Goal: Task Accomplishment & Management: Complete application form

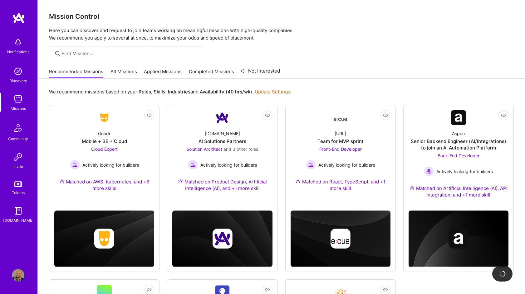
click at [166, 70] on link "Applied Missions" at bounding box center [163, 73] width 38 height 10
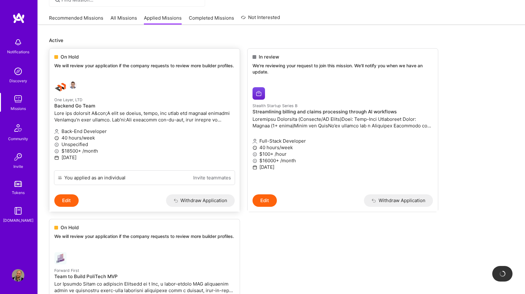
scroll to position [90, 0]
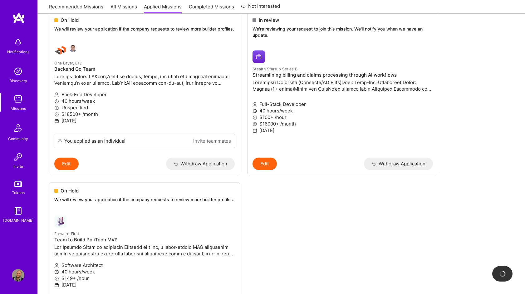
click at [378, 262] on ul "On Hold We will review your application if the company requests to review more …" at bounding box center [281, 185] width 464 height 347
click at [21, 104] on img at bounding box center [18, 99] width 12 height 12
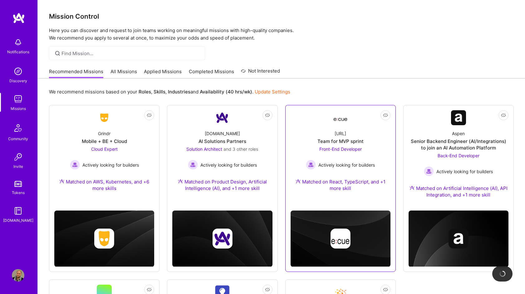
click at [332, 112] on link "Not Interested [URL] Team for MVP sprint Front-End Developer Actively looking f…" at bounding box center [340, 154] width 100 height 89
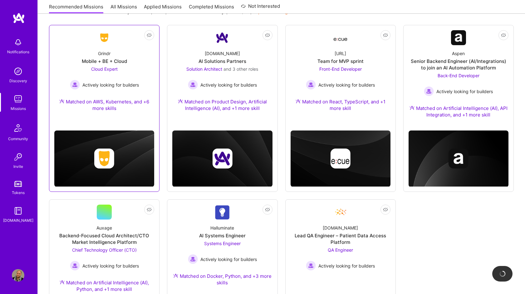
scroll to position [79, 0]
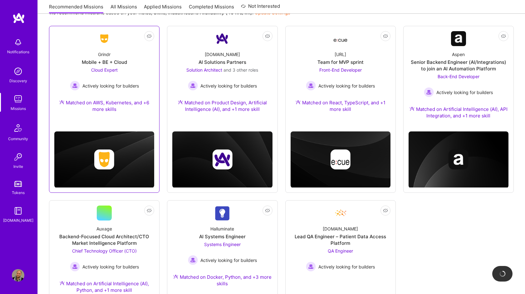
click at [90, 109] on div "Matched on AWS, Kubernetes, and +6 more skills" at bounding box center [104, 105] width 100 height 13
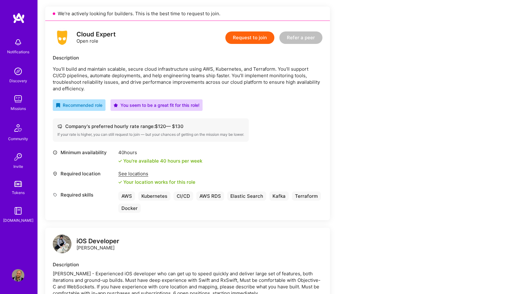
scroll to position [138, 0]
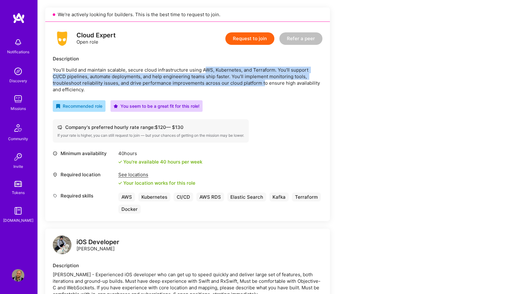
drag, startPoint x: 206, startPoint y: 71, endPoint x: 234, endPoint y: 86, distance: 31.5
click at [234, 86] on p "You’ll build and maintain scalable, secure cloud infrastructure using AWS, Kube…" at bounding box center [187, 80] width 269 height 26
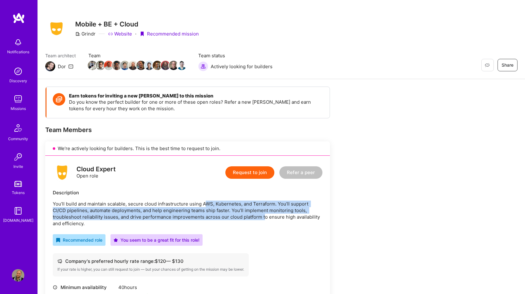
scroll to position [0, 0]
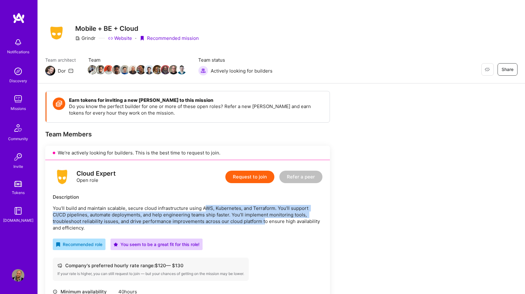
click at [260, 176] on button "Request to join" at bounding box center [249, 177] width 49 height 12
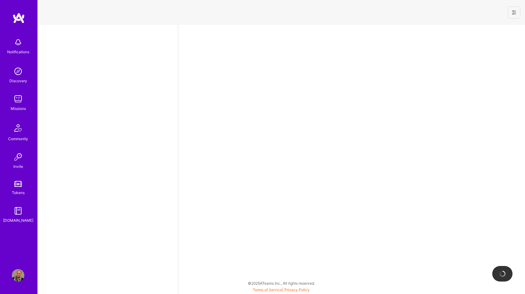
select select "US"
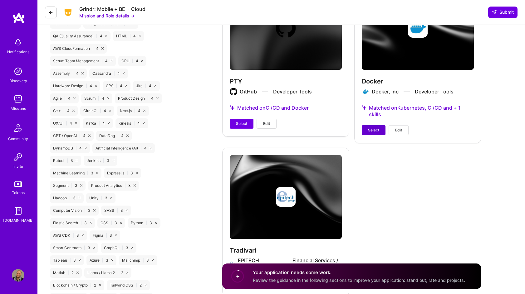
scroll to position [670, 0]
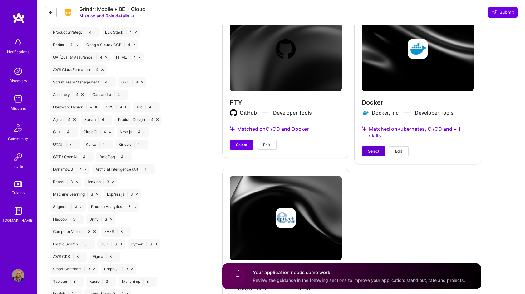
drag, startPoint x: 378, startPoint y: 152, endPoint x: 372, endPoint y: 153, distance: 6.0
click at [378, 152] on span "Select" at bounding box center [373, 152] width 11 height 6
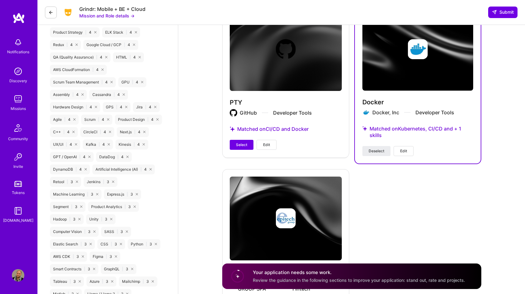
drag, startPoint x: 236, startPoint y: 144, endPoint x: 242, endPoint y: 152, distance: 9.9
click at [236, 144] on span "Select" at bounding box center [241, 145] width 11 height 6
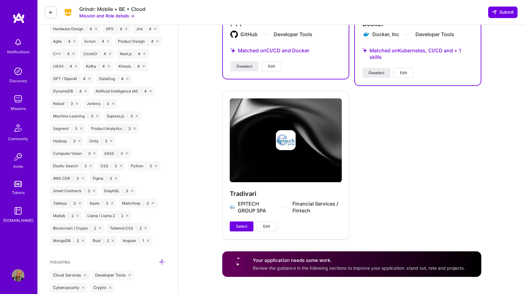
scroll to position [759, 0]
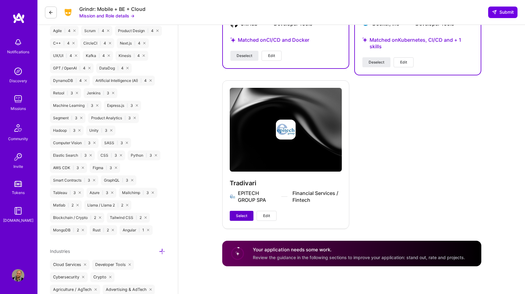
click at [237, 212] on button "Select" at bounding box center [242, 216] width 24 height 10
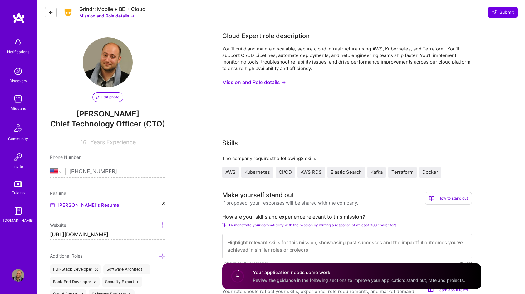
scroll to position [0, 0]
click at [270, 81] on button "Mission and Role details →" at bounding box center [254, 83] width 64 height 12
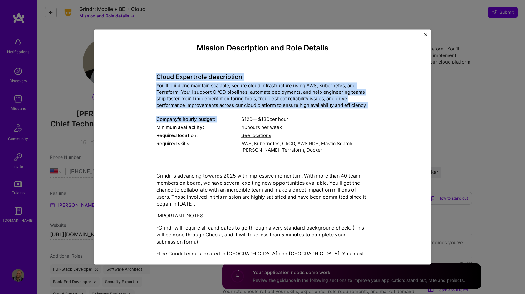
drag, startPoint x: 145, startPoint y: 70, endPoint x: 269, endPoint y: 117, distance: 132.9
click at [269, 116] on div "Mission Description and Role Details Cloud Expert role description You’ll build…" at bounding box center [262, 176] width 308 height 264
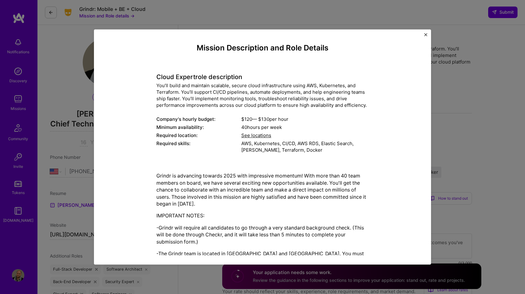
click at [278, 233] on p "-Grindr will require all candidates to go through a very standard background ch…" at bounding box center [262, 235] width 212 height 21
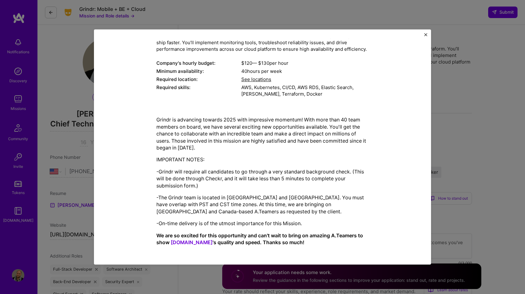
scroll to position [57, 0]
drag, startPoint x: 232, startPoint y: 208, endPoint x: 251, endPoint y: 214, distance: 20.0
click at [251, 214] on p "-The Grindr team is located in [GEOGRAPHIC_DATA] and [GEOGRAPHIC_DATA]. You mus…" at bounding box center [262, 204] width 212 height 21
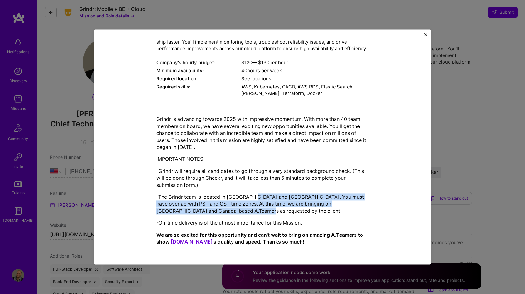
drag, startPoint x: 253, startPoint y: 200, endPoint x: 264, endPoint y: 212, distance: 16.6
click at [264, 212] on p "-The Grindr team is located in [GEOGRAPHIC_DATA] and [GEOGRAPHIC_DATA]. You mus…" at bounding box center [262, 204] width 212 height 21
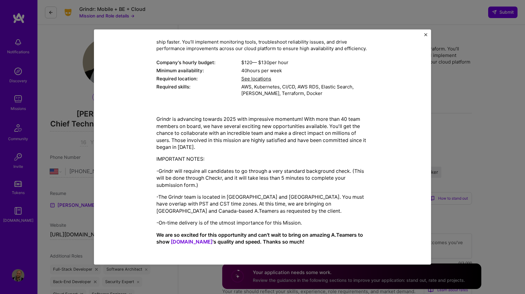
click at [264, 212] on p "-The Grindr team is located in [GEOGRAPHIC_DATA] and [GEOGRAPHIC_DATA]. You mus…" at bounding box center [262, 204] width 212 height 21
drag, startPoint x: 272, startPoint y: 203, endPoint x: 275, endPoint y: 213, distance: 9.9
click at [275, 212] on p "-The Grindr team is located in [GEOGRAPHIC_DATA] and [GEOGRAPHIC_DATA]. You mus…" at bounding box center [262, 204] width 212 height 21
drag, startPoint x: 178, startPoint y: 225, endPoint x: 218, endPoint y: 228, distance: 40.0
click at [218, 228] on div "Grindr is advancing towards 2025 with impressive momentum! With more than 40 te…" at bounding box center [262, 181] width 212 height 130
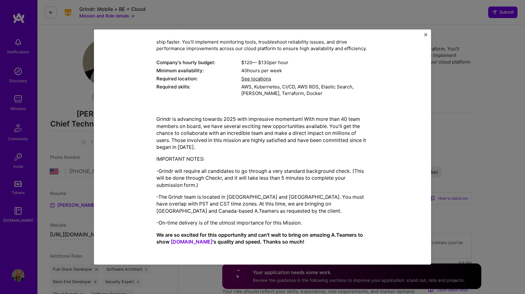
click at [218, 228] on div "Grindr is advancing towards 2025 with impressive momentum! With more than 40 te…" at bounding box center [262, 181] width 212 height 130
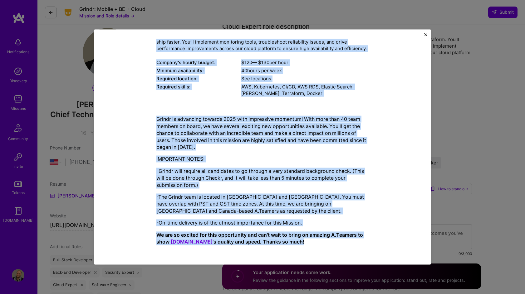
drag, startPoint x: 190, startPoint y: 50, endPoint x: 290, endPoint y: 246, distance: 220.1
click at [290, 246] on div "Mission Description and Role Details Cloud Expert role description You’ll build…" at bounding box center [262, 119] width 212 height 264
copy div "Loremip Dolorsitame con Adip Elitsed Doeiu Tempor inci utlaboreetd Mag’al enima…"
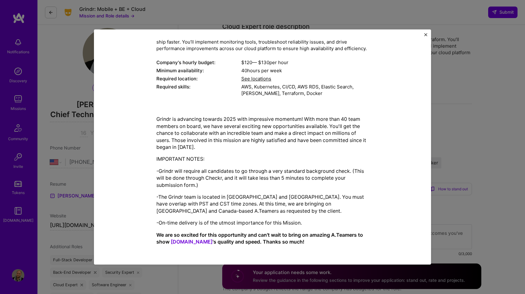
click at [445, 177] on div "Mission Description and Role Details Cloud Expert role description You’ll build…" at bounding box center [262, 147] width 525 height 294
click at [427, 32] on div "Mission Description and Role Details Cloud Expert role description You’ll build…" at bounding box center [262, 146] width 337 height 235
click at [426, 34] on img "Close" at bounding box center [425, 34] width 3 height 3
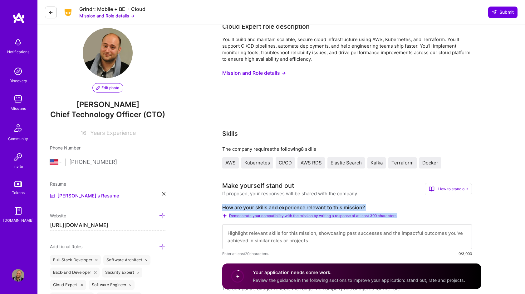
drag, startPoint x: 219, startPoint y: 210, endPoint x: 437, endPoint y: 216, distance: 217.5
copy div "How are your skills and experience relevant to this mission? Demonstrate your c…"
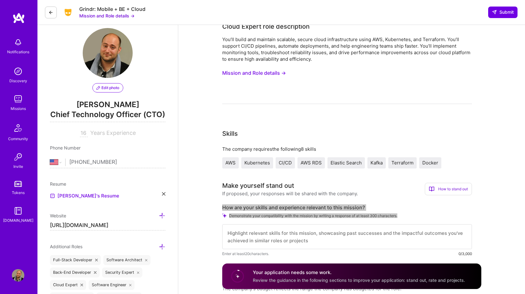
copy div "How are your skills and experience relevant to this mission? Demonstrate your c…"
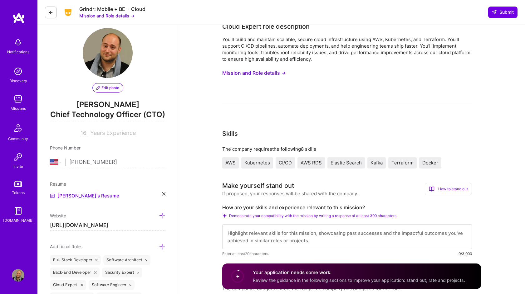
click at [381, 242] on textarea at bounding box center [346, 237] width 249 height 25
paste textarea "L ipsum 21+ dolor si amet CON adi Elitseddoe temporinc, utlabo etdoloremag aliq…"
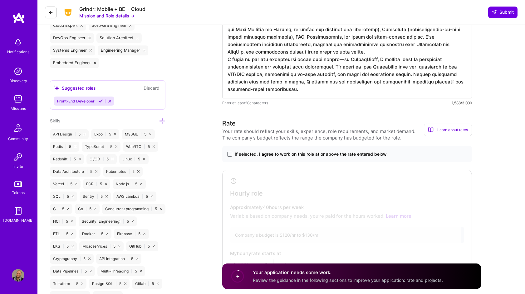
scroll to position [271, 0]
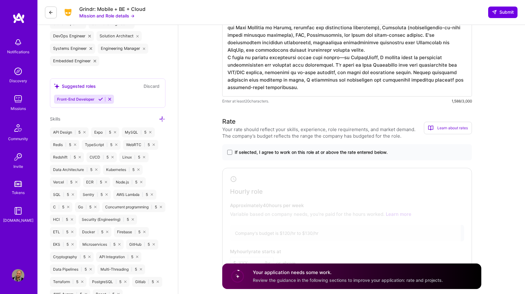
type textarea "L ipsum 21+ dolor si amet CON adi Elitseddoe temporinc, utlabo etdoloremag aliq…"
click at [325, 150] on span "If selected, I agree to work on this role at or above the rate entered below." at bounding box center [311, 152] width 153 height 6
click at [0, 0] on input "If selected, I agree to work on this role at or above the rate entered below." at bounding box center [0, 0] width 0 height 0
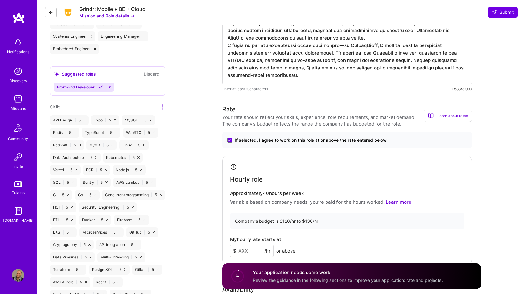
scroll to position [323, 0]
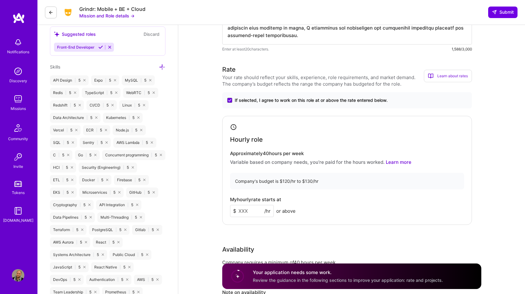
click at [254, 215] on input at bounding box center [252, 211] width 44 height 12
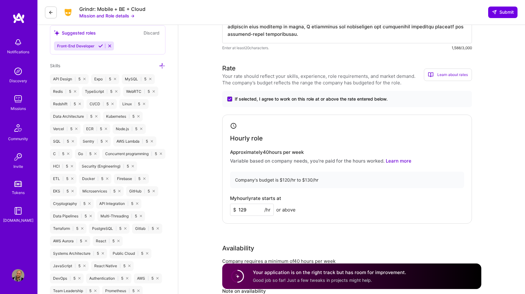
type input "129"
click at [369, 218] on div "Hourly role Approximately 40 hours per week Variable based on company needs, yo…" at bounding box center [346, 169] width 249 height 109
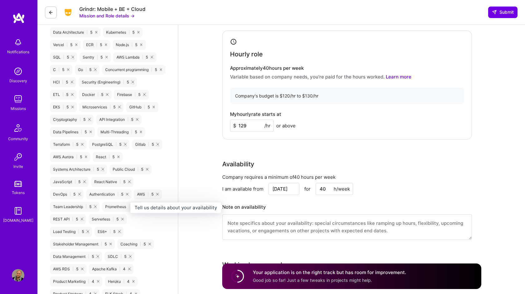
scroll to position [414, 0]
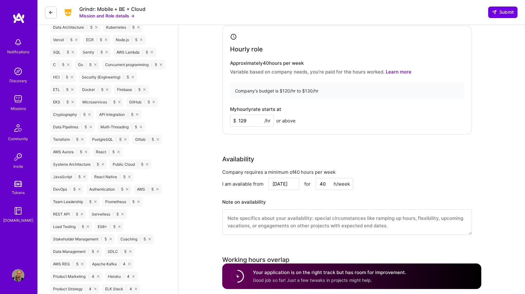
click at [281, 182] on input "[DATE]" at bounding box center [283, 184] width 31 height 12
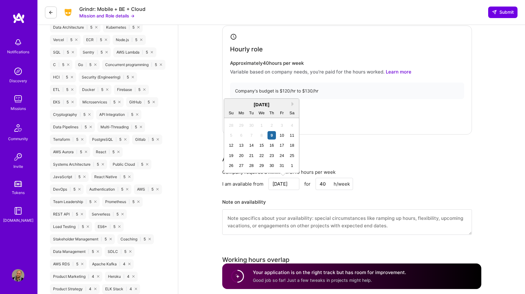
click at [239, 144] on div "13" at bounding box center [241, 145] width 8 height 8
type input "[DATE]"
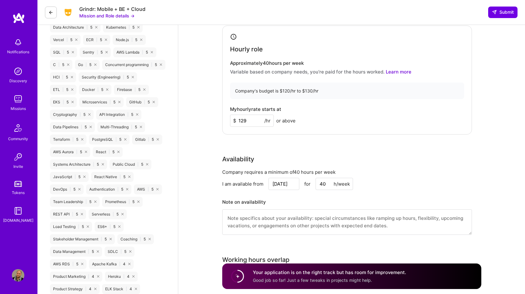
click at [461, 194] on div "Company requires a minimum of 40 hours per week I am available from [DATE] for …" at bounding box center [346, 206] width 249 height 74
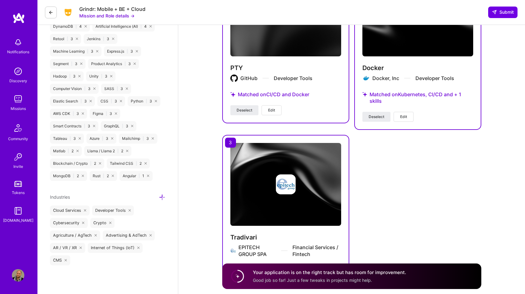
scroll to position [847, 0]
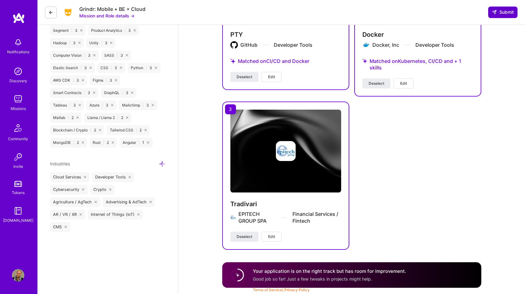
click at [503, 12] on span "Submit" at bounding box center [502, 12] width 22 height 6
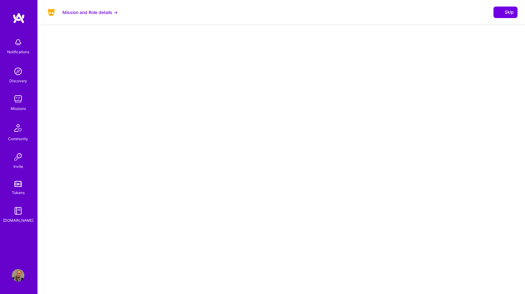
select select "US"
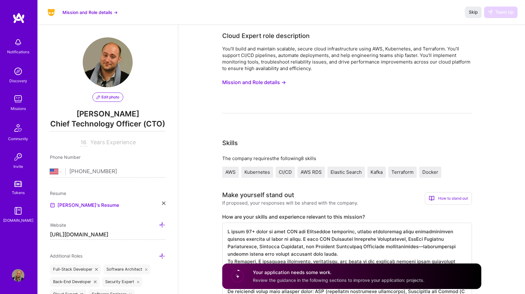
click at [81, 14] on button "Mission and Role details →" at bounding box center [89, 12] width 55 height 7
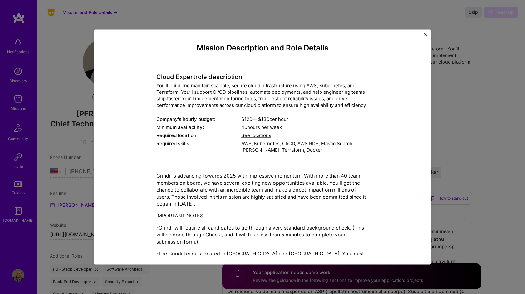
click at [47, 93] on div "Mission Description and Role Details Cloud Expert role description You’ll build…" at bounding box center [262, 147] width 525 height 294
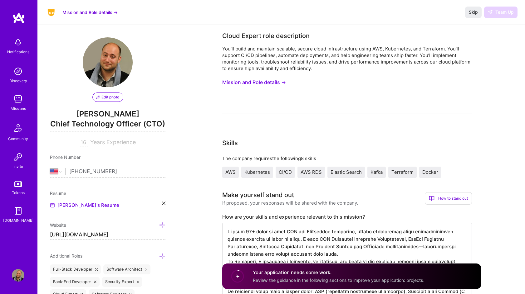
click at [22, 94] on img at bounding box center [18, 99] width 12 height 12
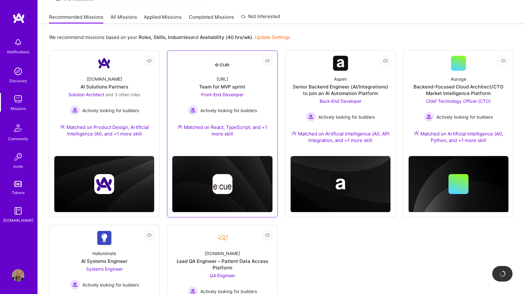
scroll to position [55, 0]
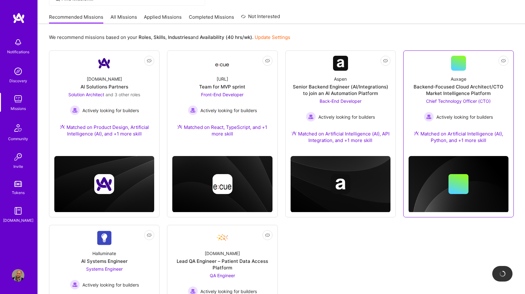
click at [484, 84] on div "Backend-Focused Cloud Architect/CTO Market Intelligence Platform" at bounding box center [458, 90] width 100 height 13
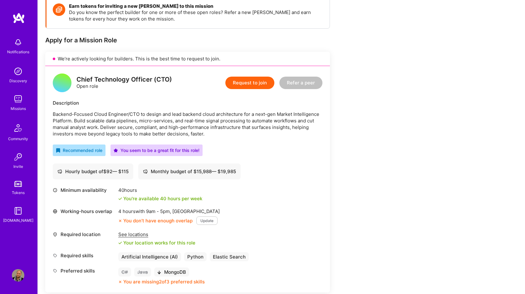
scroll to position [95, 0]
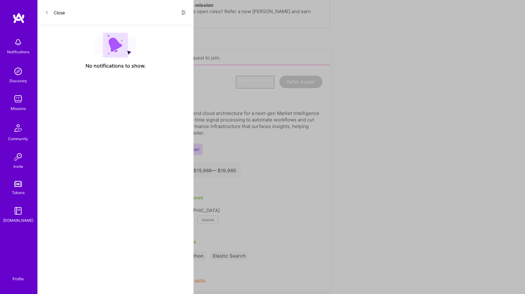
scroll to position [55, 0]
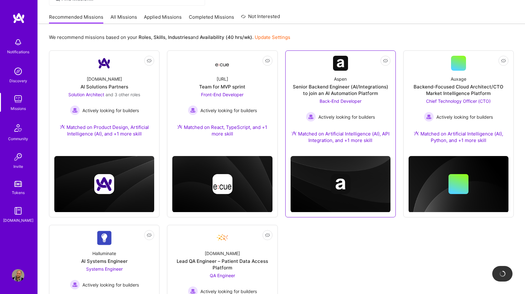
click at [344, 88] on div "Senior Backend Engineer (AI/Integrations) to join an AI Automation Platform" at bounding box center [340, 90] width 100 height 13
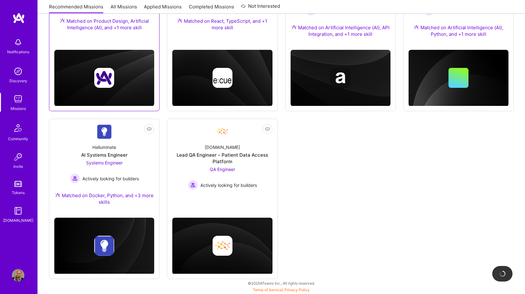
scroll to position [55, 0]
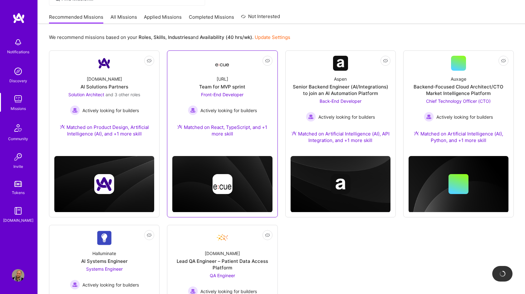
click at [254, 86] on div "[URL] Team for MVP sprint Front-End Developer Actively looking for builders Mat…" at bounding box center [222, 108] width 100 height 74
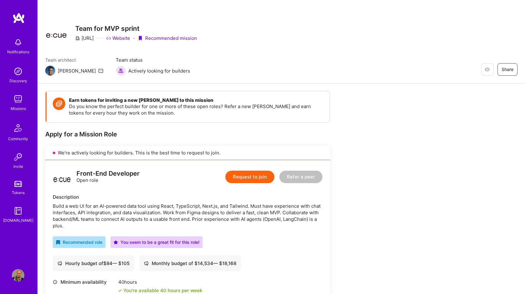
click at [14, 17] on img at bounding box center [18, 17] width 12 height 11
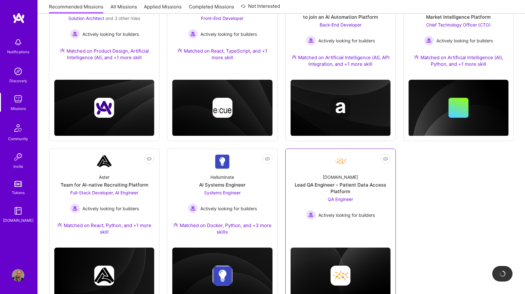
scroll to position [161, 0]
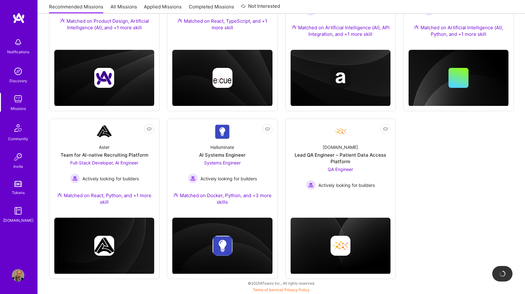
click at [12, 102] on link "Missions" at bounding box center [18, 102] width 39 height 19
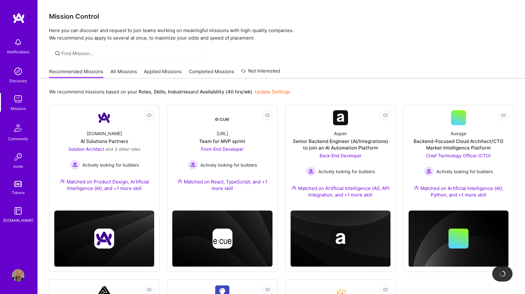
click at [130, 69] on link "All Missions" at bounding box center [123, 73] width 27 height 10
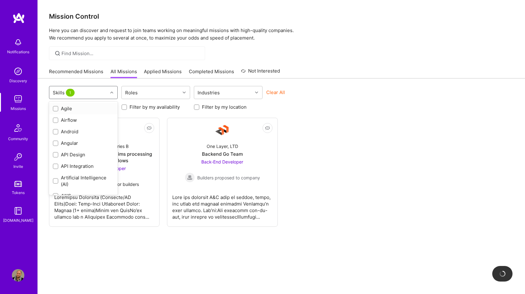
click at [99, 91] on div "Skills 1" at bounding box center [78, 92] width 58 height 12
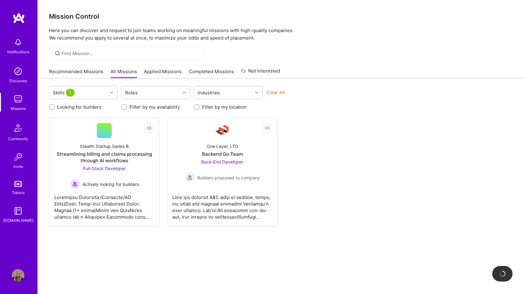
drag, startPoint x: 381, startPoint y: 207, endPoint x: 369, endPoint y: 205, distance: 12.3
click at [381, 207] on div "Not Interested Stealth Startup Series B Streamlining billing and claims process…" at bounding box center [281, 172] width 464 height 109
click at [276, 91] on button "Clear All" at bounding box center [275, 92] width 19 height 7
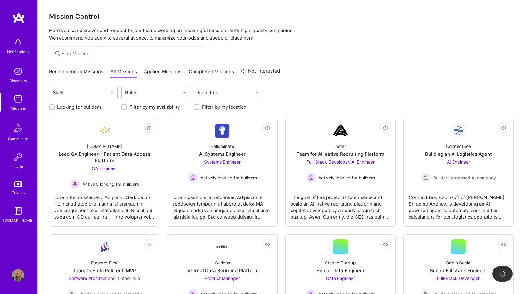
click at [66, 110] on label "Looking for builders" at bounding box center [79, 107] width 44 height 7
click at [55, 110] on input "Looking for builders" at bounding box center [52, 107] width 4 height 4
checkbox input "true"
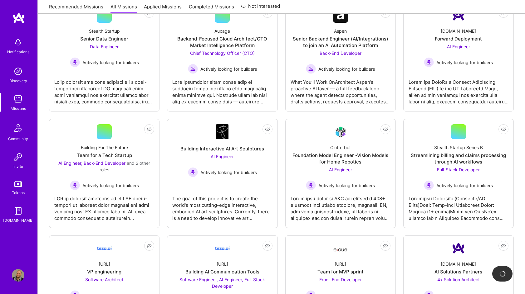
scroll to position [154, 0]
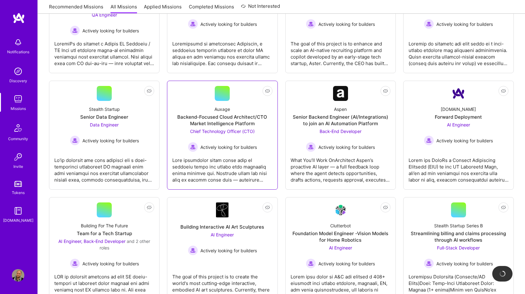
click at [240, 125] on div "Backend-Focused Cloud Architect/CTO Market Intelligence Platform" at bounding box center [222, 120] width 100 height 13
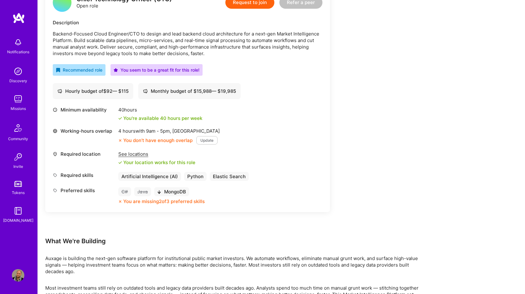
scroll to position [177, 0]
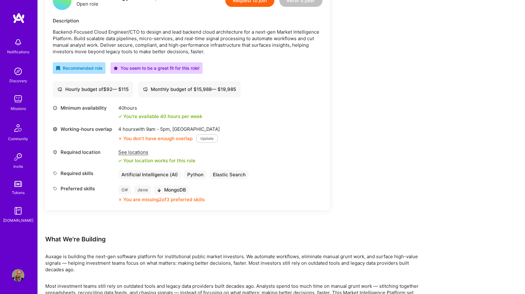
drag, startPoint x: 151, startPoint y: 110, endPoint x: 154, endPoint y: 111, distance: 3.8
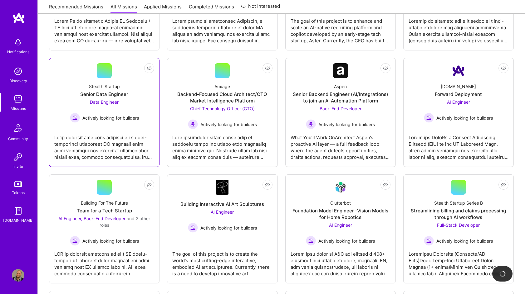
scroll to position [154, 0]
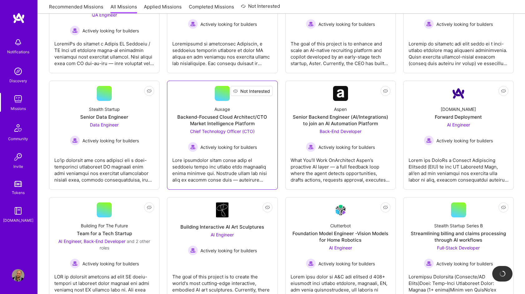
click at [267, 89] on span "Not Interested" at bounding box center [255, 91] width 30 height 7
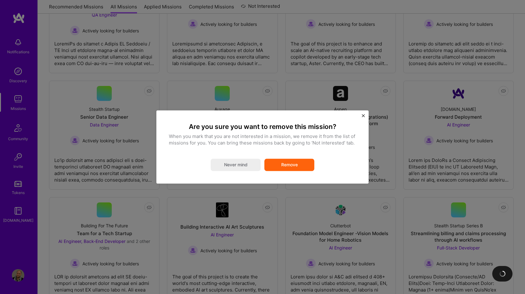
click at [296, 171] on button "Remove" at bounding box center [289, 165] width 50 height 12
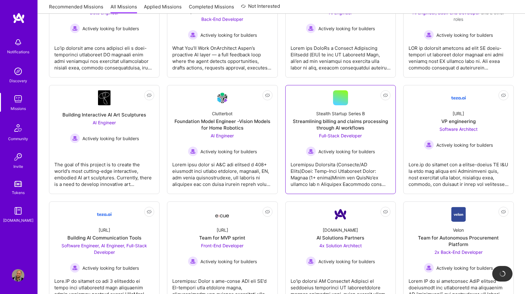
scroll to position [300, 0]
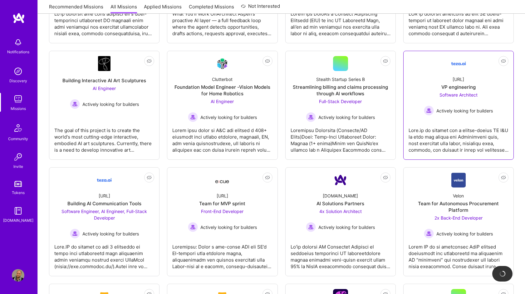
click at [415, 141] on div at bounding box center [458, 137] width 100 height 31
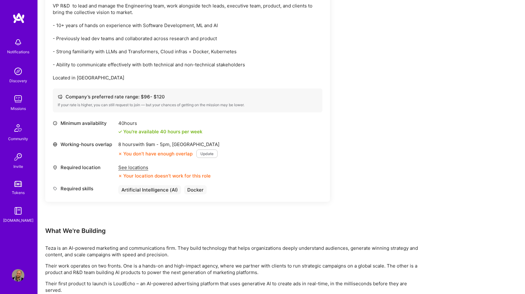
scroll to position [210, 0]
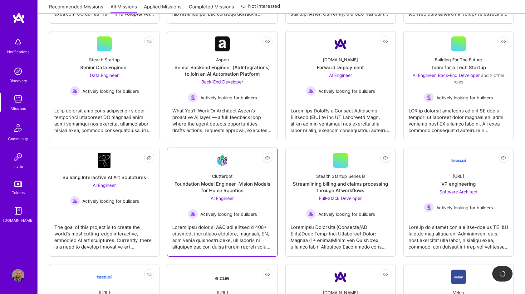
scroll to position [196, 0]
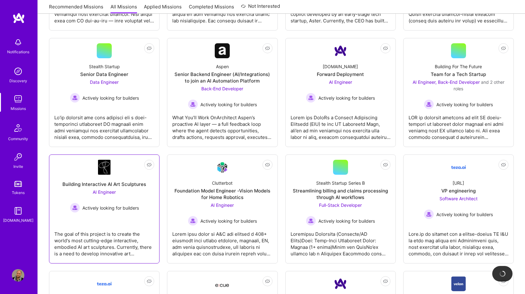
click at [114, 257] on link "Not Interested Building Interactive AI Art Sculptures AI Engineer Actively look…" at bounding box center [104, 209] width 100 height 99
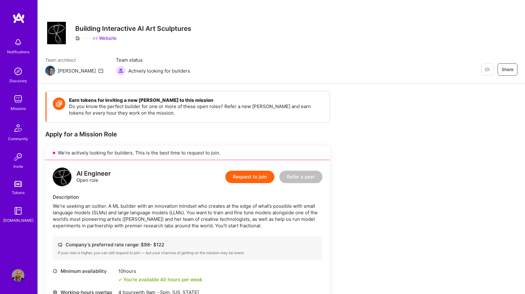
click at [14, 18] on img at bounding box center [18, 17] width 12 height 11
